Goal: Navigation & Orientation: Go to known website

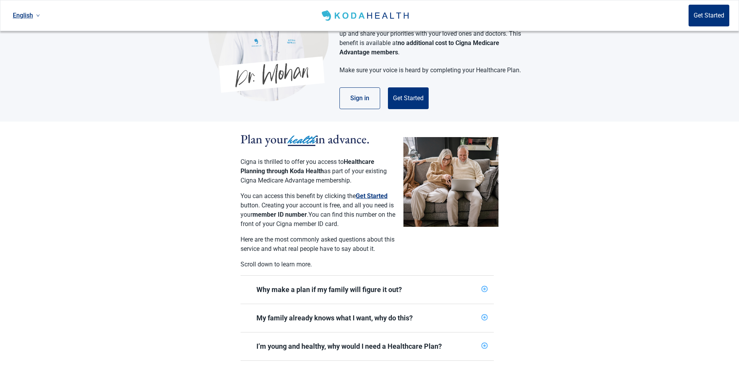
scroll to position [78, 0]
click at [486, 291] on icon "plus-circle" at bounding box center [484, 288] width 5 height 5
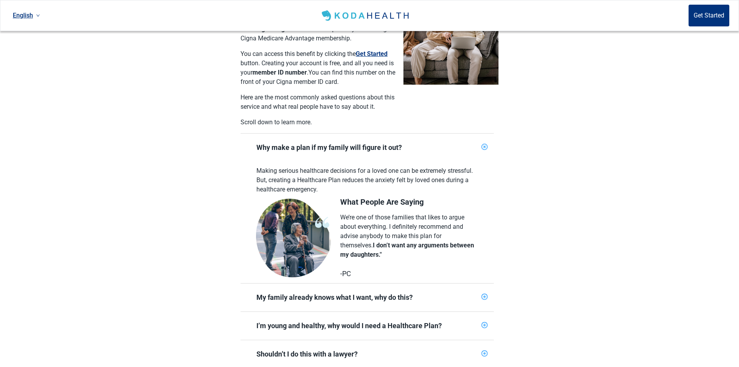
scroll to position [233, 0]
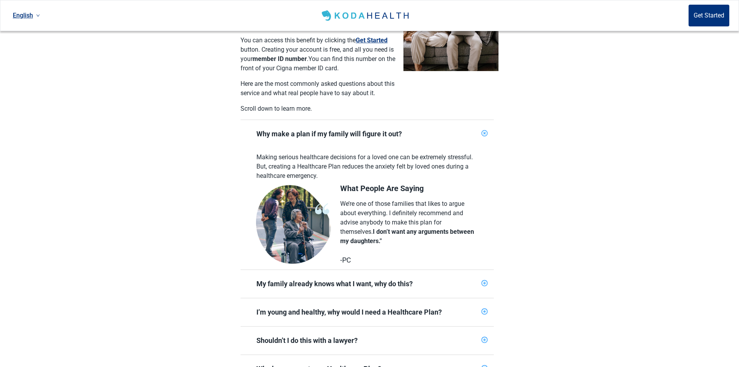
click at [483, 286] on icon "plus-circle" at bounding box center [484, 283] width 5 height 5
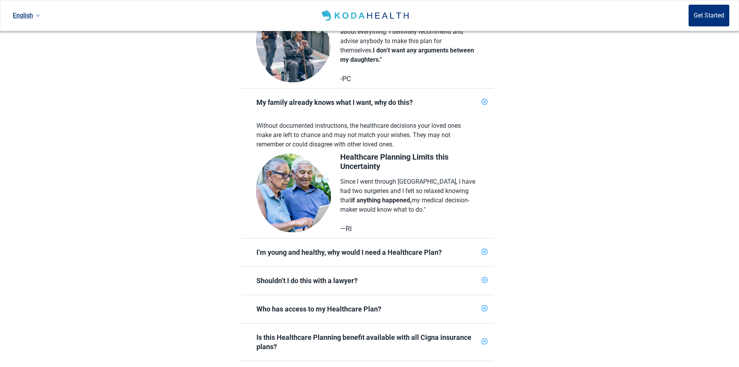
scroll to position [427, 0]
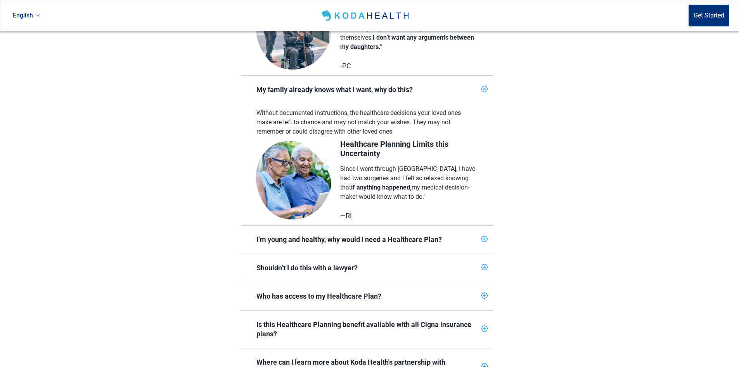
click at [483, 242] on icon "plus-circle" at bounding box center [485, 239] width 6 height 6
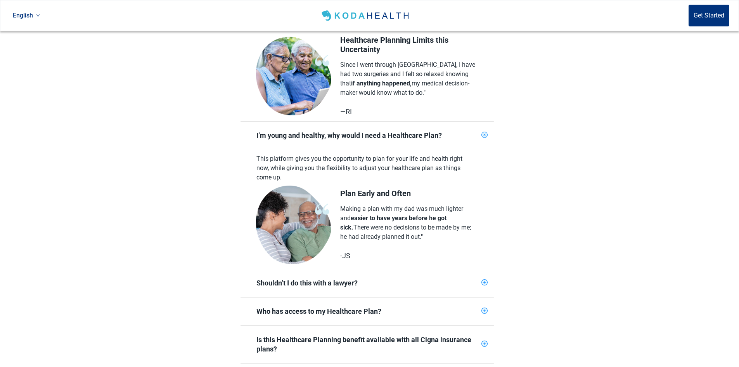
scroll to position [543, 0]
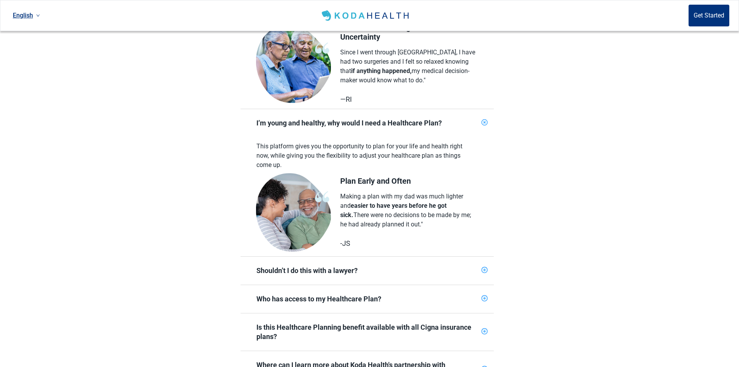
click at [484, 272] on icon "plus-circle" at bounding box center [484, 269] width 5 height 5
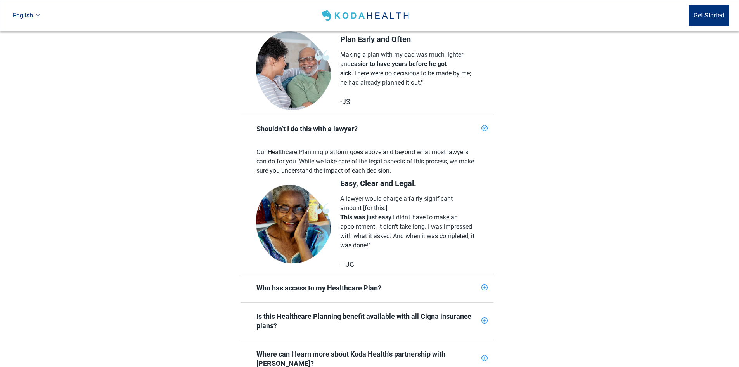
scroll to position [699, 0]
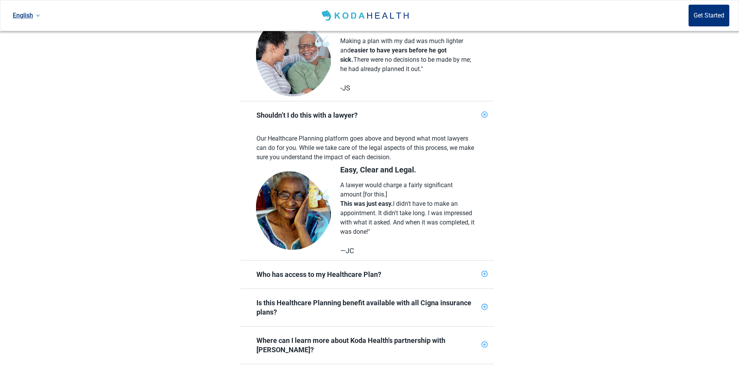
click at [483, 276] on icon "plus-circle" at bounding box center [484, 273] width 5 height 5
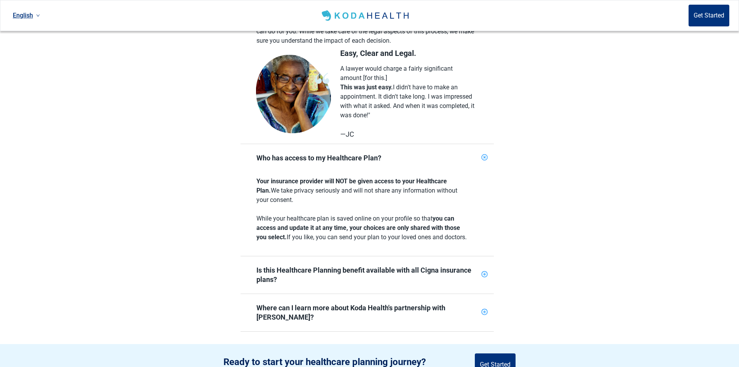
scroll to position [854, 0]
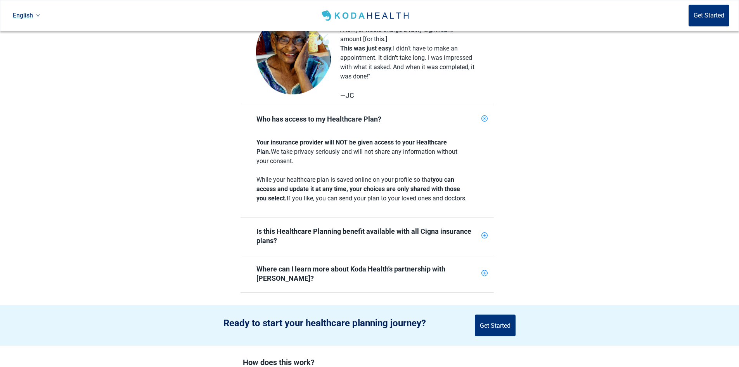
click at [484, 237] on icon "plus-circle" at bounding box center [485, 235] width 3 height 3
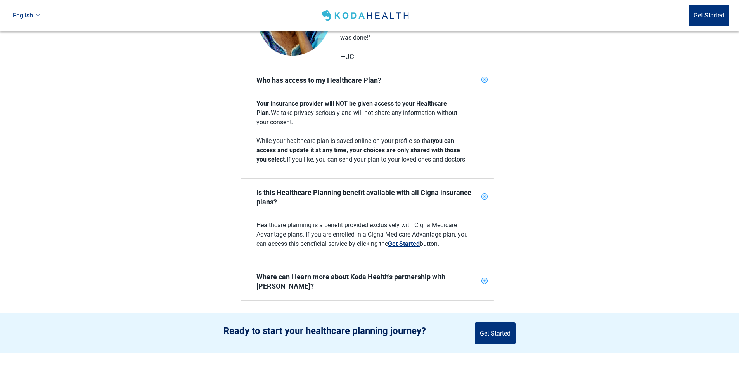
scroll to position [970, 0]
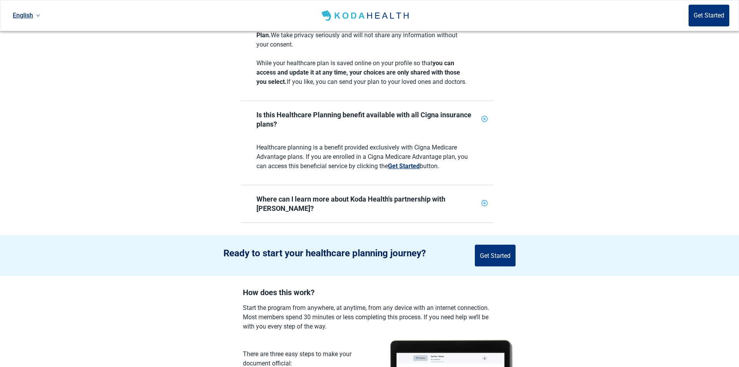
click at [484, 208] on div "Main content" at bounding box center [485, 204] width 6 height 8
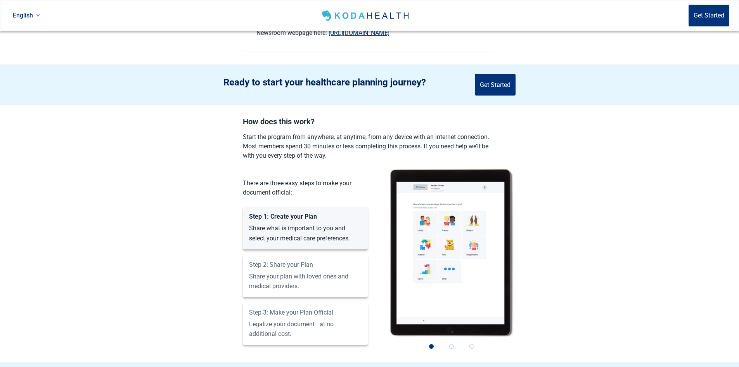
scroll to position [1164, 0]
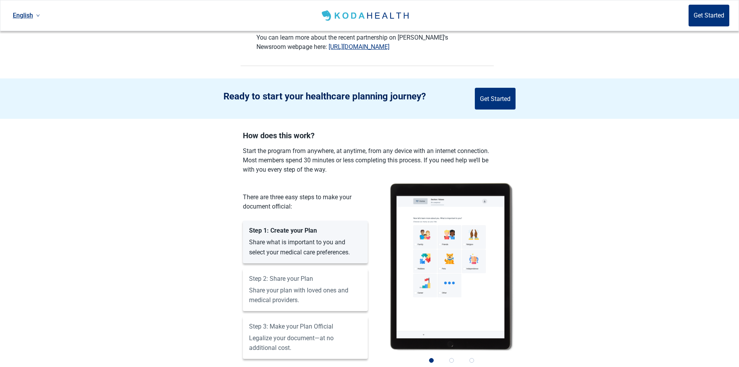
click at [390, 50] on link "[URL][DOMAIN_NAME]" at bounding box center [359, 46] width 61 height 7
